Goal: Navigation & Orientation: Find specific page/section

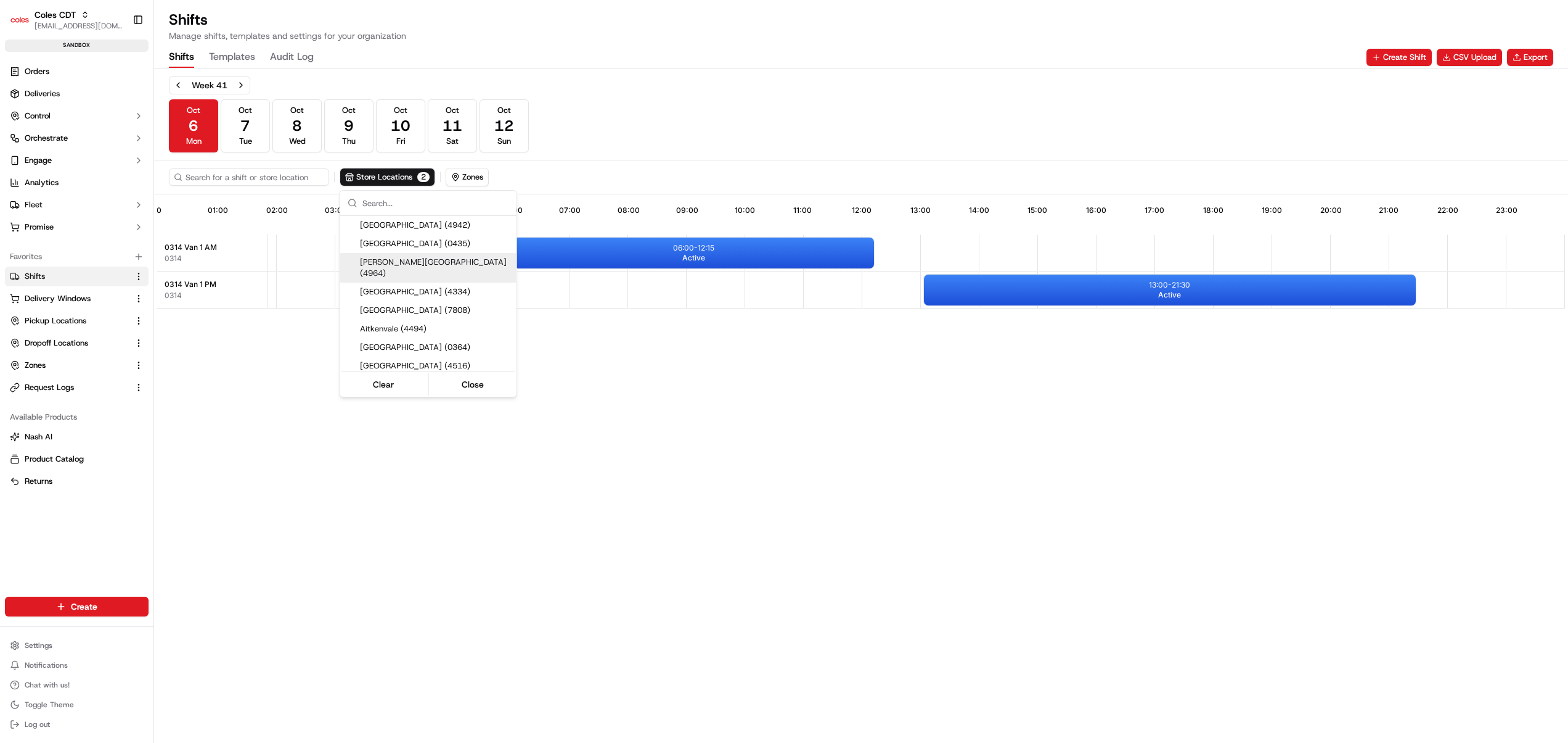
click at [905, 486] on html "Coles CDT [EMAIL_ADDRESS][DOMAIN_NAME] Toggle Sidebar sandbox Orders Deliveries…" at bounding box center [784, 371] width 1568 height 743
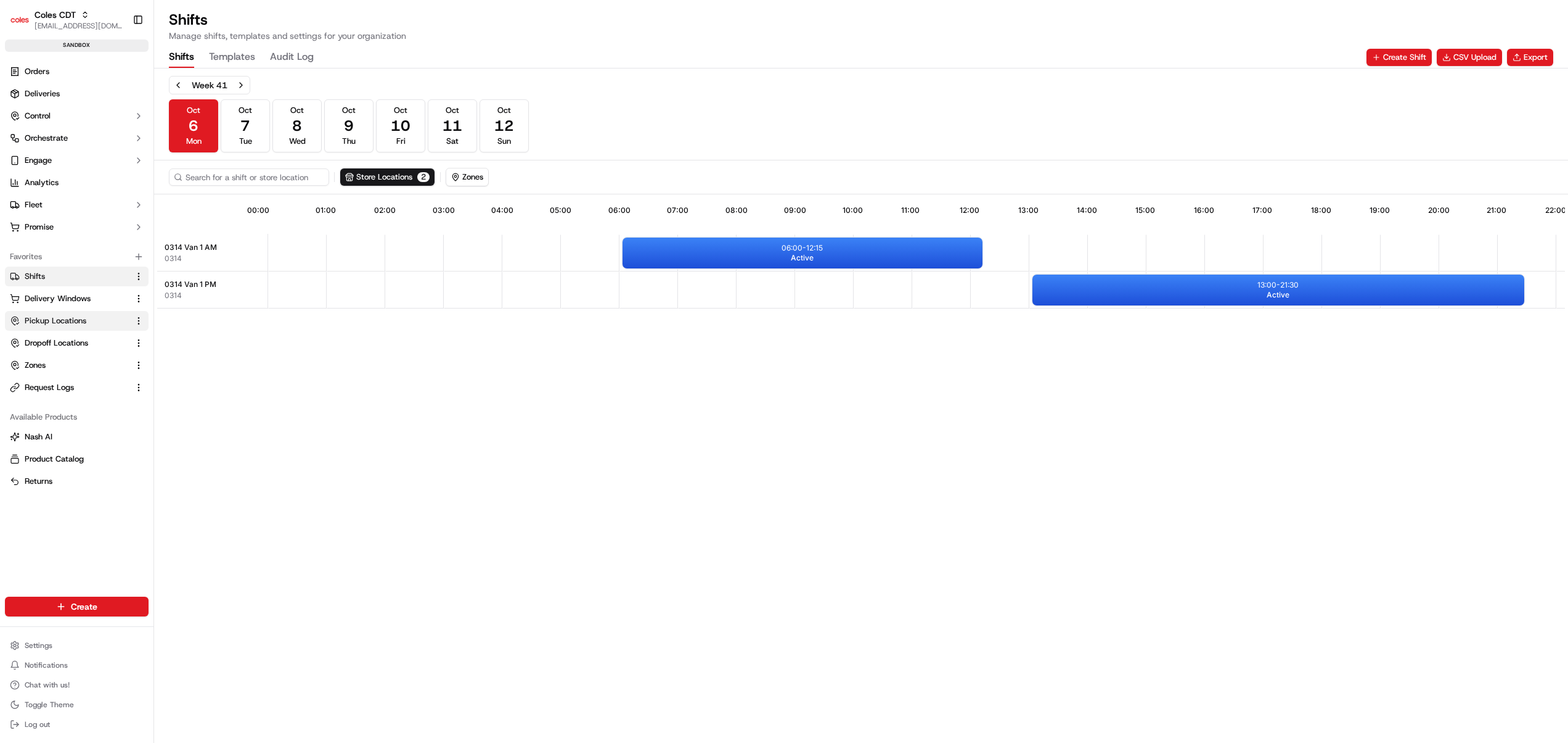
click at [40, 322] on span "Pickup Locations" at bounding box center [56, 320] width 62 height 11
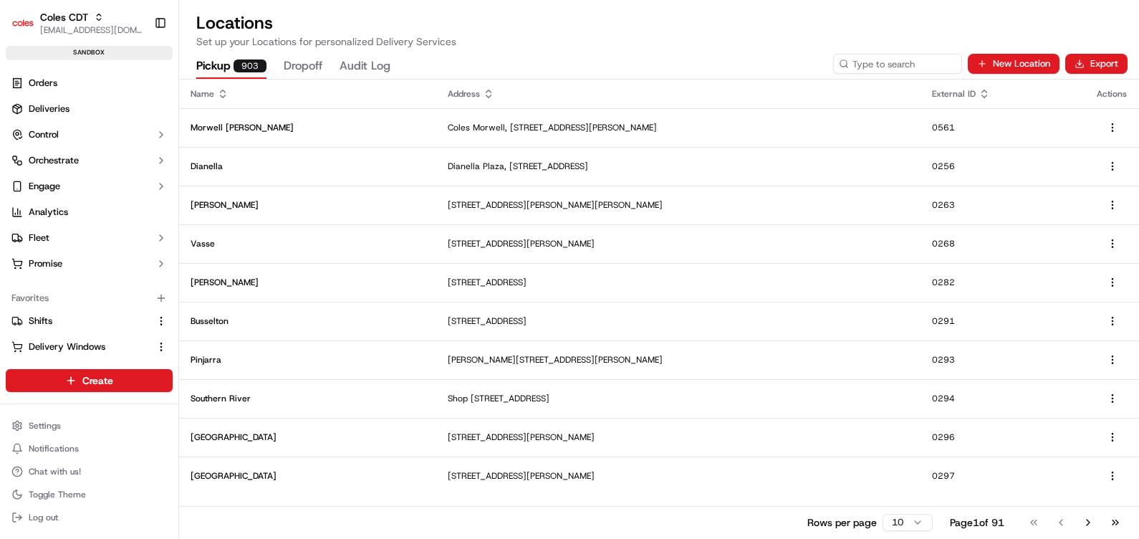
drag, startPoint x: 1743, startPoint y: 1, endPoint x: 697, endPoint y: 36, distance: 1046.5
click at [697, 36] on p "Set up your Locations for personalized Delivery Services" at bounding box center [659, 41] width 926 height 14
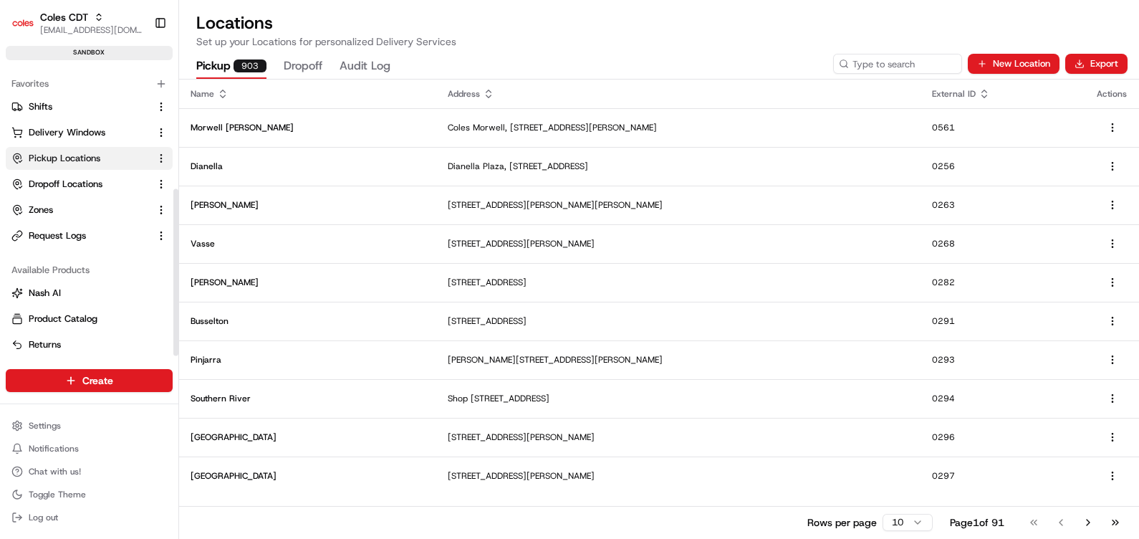
scroll to position [216, 0]
click at [54, 206] on link "Zones" at bounding box center [80, 207] width 138 height 13
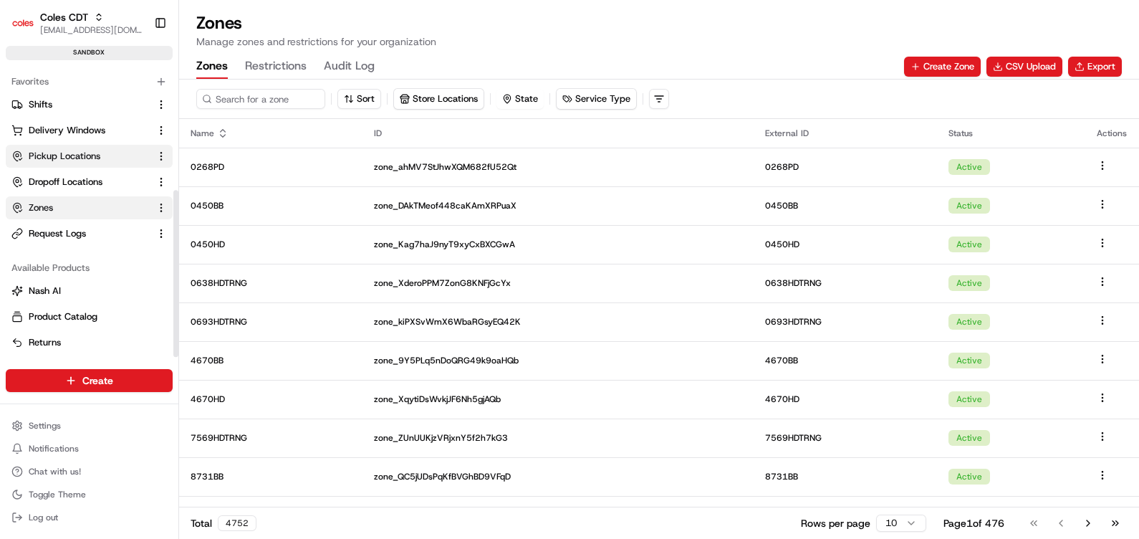
click at [54, 154] on span "Pickup Locations" at bounding box center [65, 156] width 72 height 13
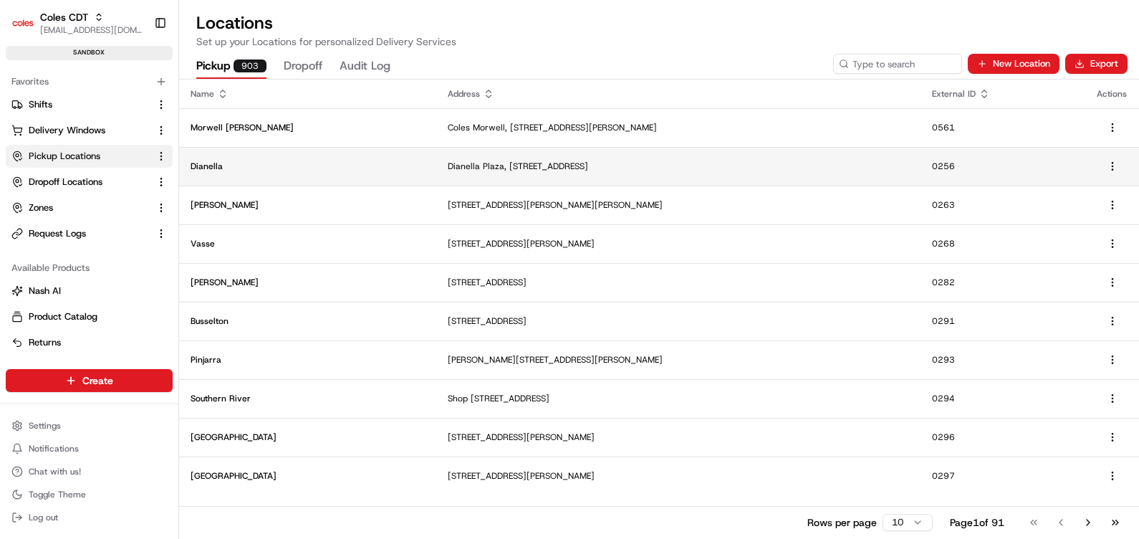
click at [279, 165] on p "Dianella" at bounding box center [308, 165] width 234 height 11
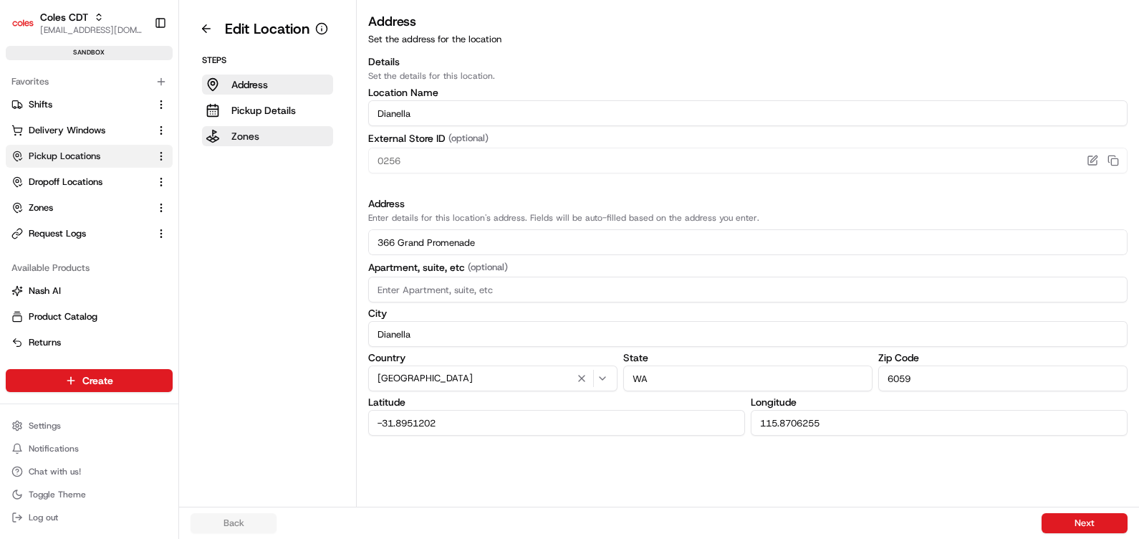
click at [236, 135] on p "Zones" at bounding box center [245, 136] width 28 height 14
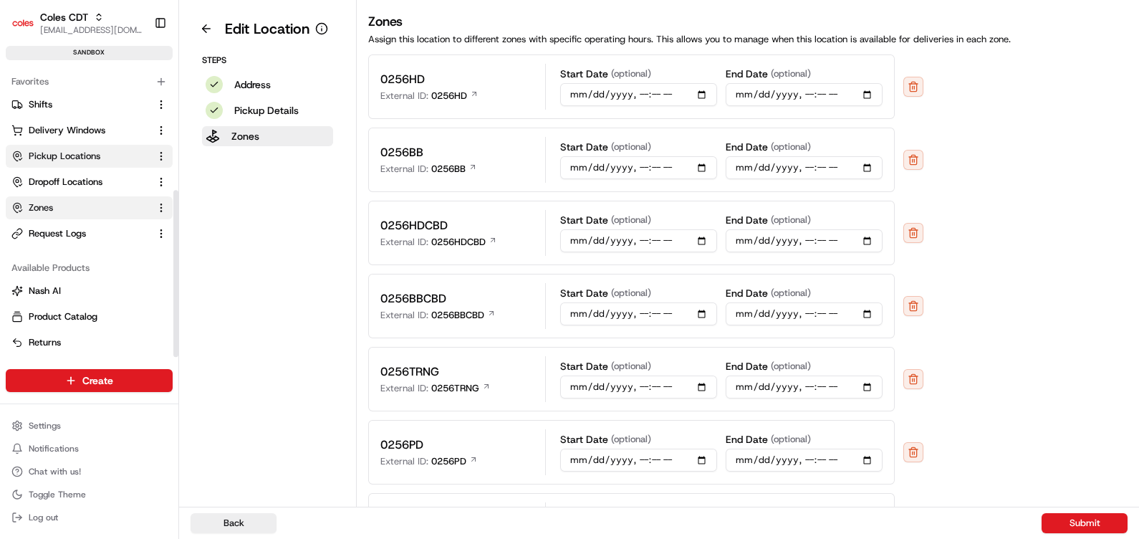
click at [64, 214] on button "Zones" at bounding box center [89, 207] width 167 height 23
click at [57, 124] on span "Delivery Windows" at bounding box center [67, 130] width 77 height 13
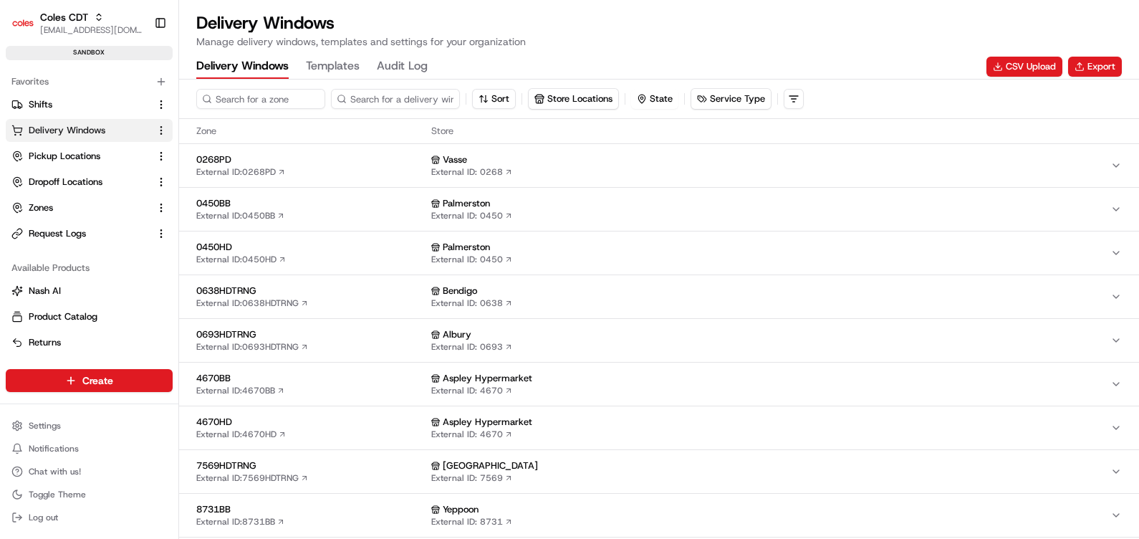
click at [597, 209] on div "Palmerston External ID: 0450" at bounding box center [770, 209] width 679 height 24
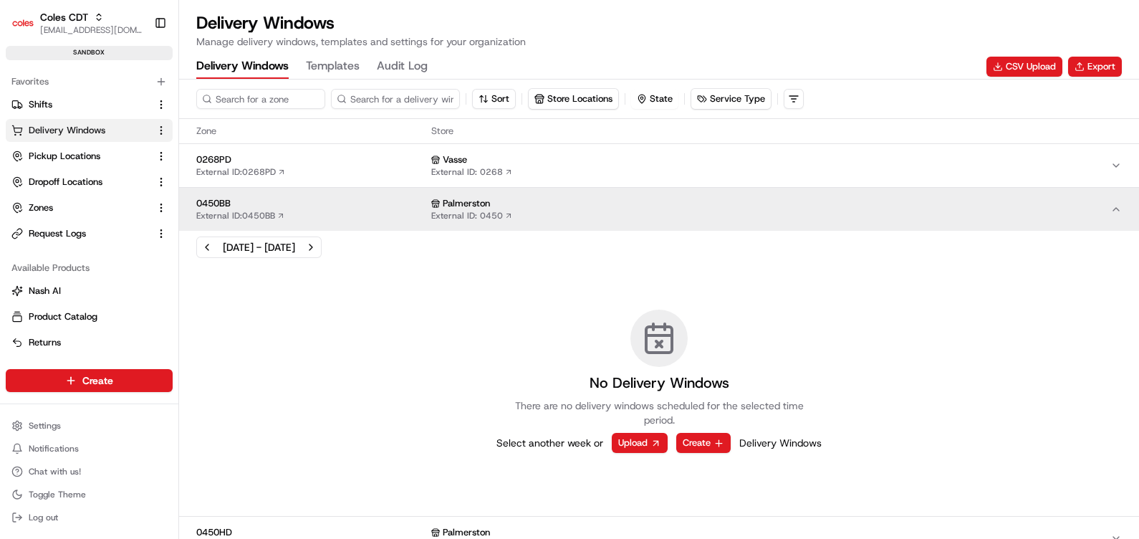
click at [597, 209] on div "Palmerston External ID: 0450" at bounding box center [770, 209] width 679 height 24
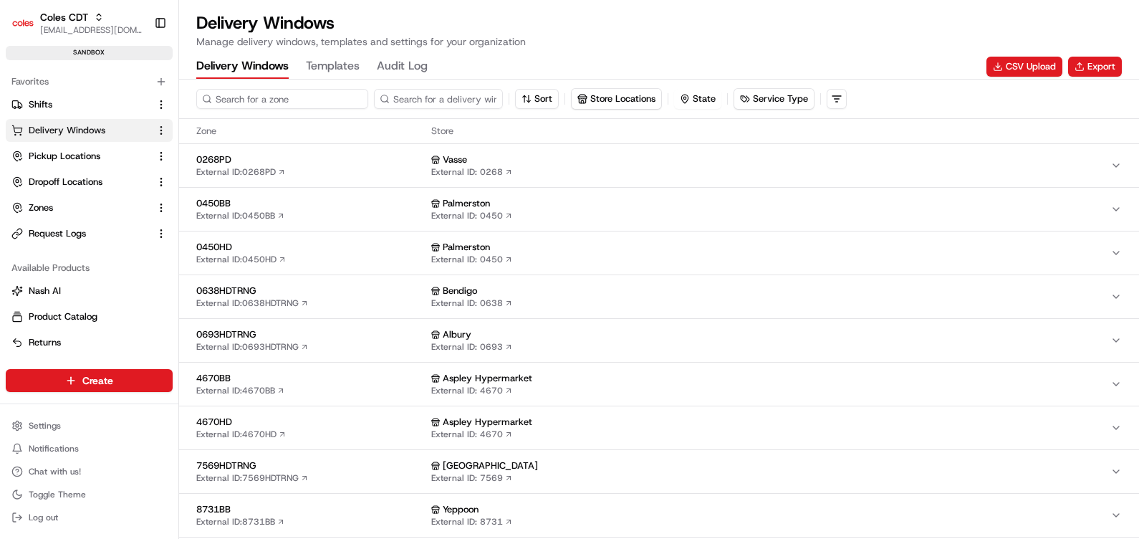
click at [263, 97] on input at bounding box center [282, 99] width 172 height 20
